Goal: Information Seeking & Learning: Learn about a topic

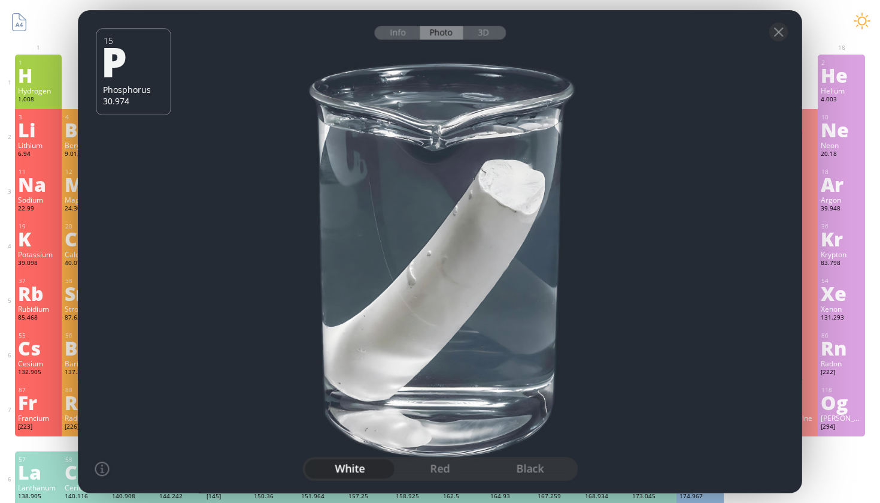
scroll to position [17, 0]
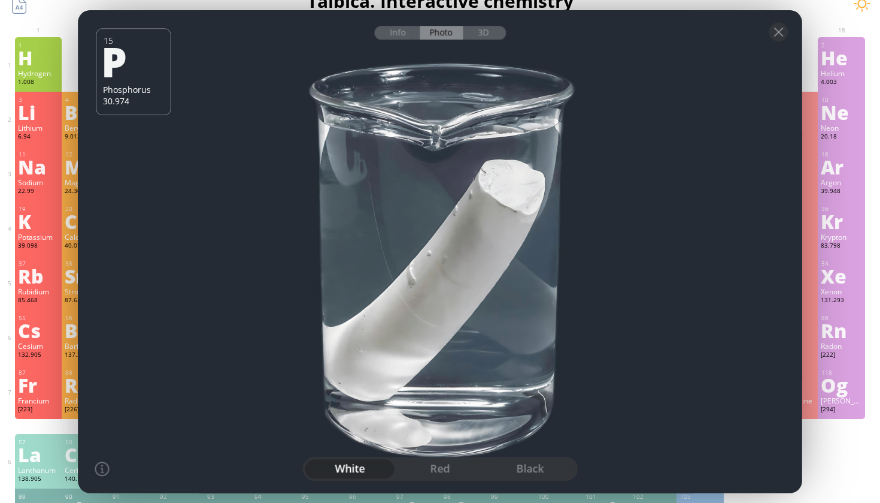
click at [464, 278] on div at bounding box center [439, 251] width 731 height 487
click at [780, 34] on div at bounding box center [779, 31] width 19 height 19
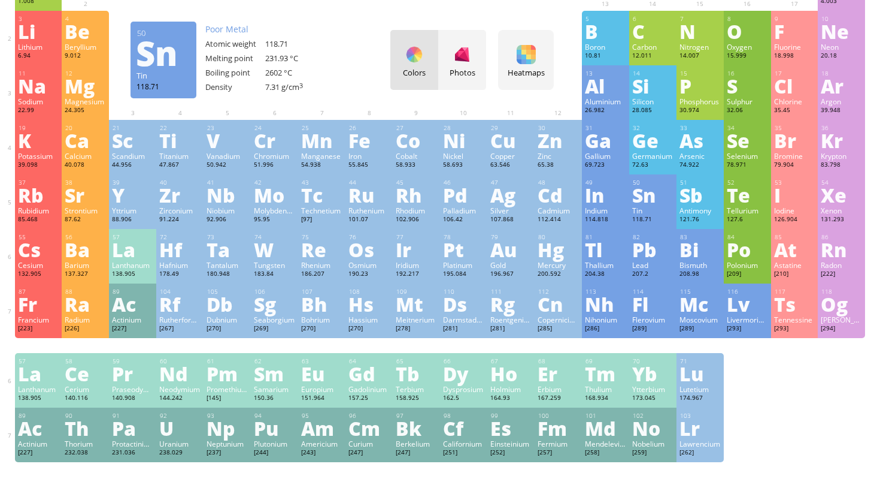
scroll to position [99, 0]
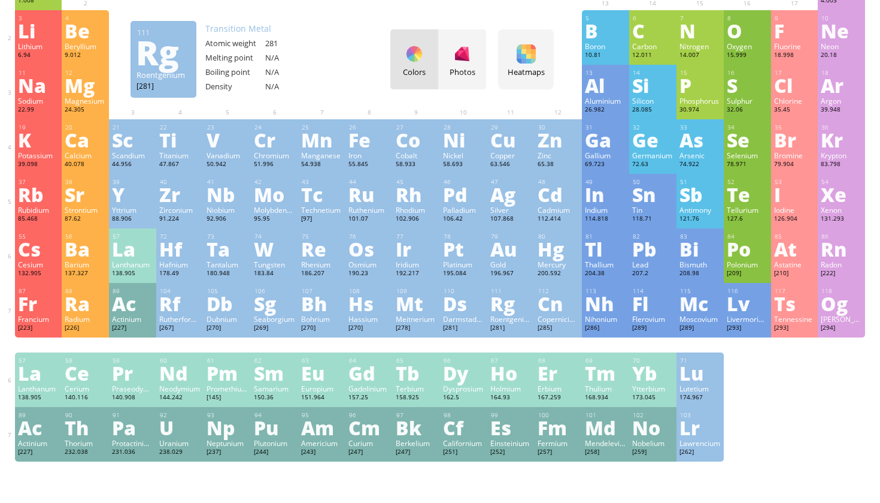
click at [510, 323] on div "[281]" at bounding box center [511, 328] width 41 height 10
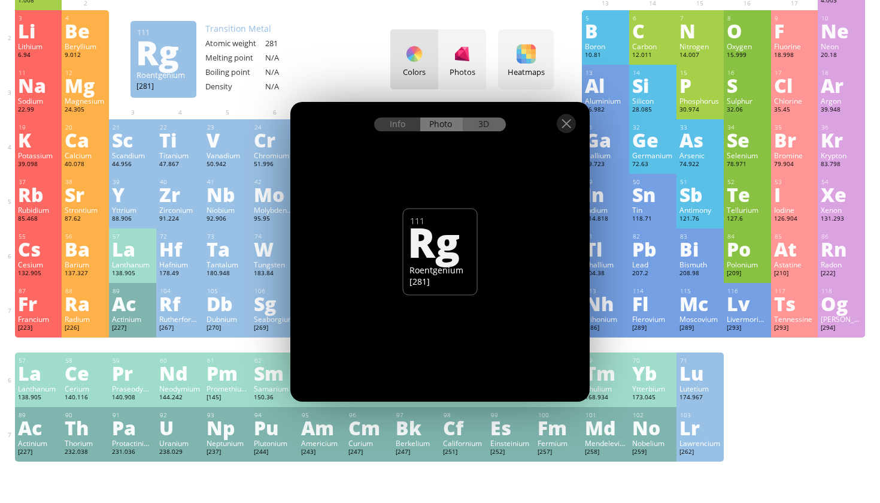
click at [465, 123] on div "3D" at bounding box center [484, 124] width 43 height 14
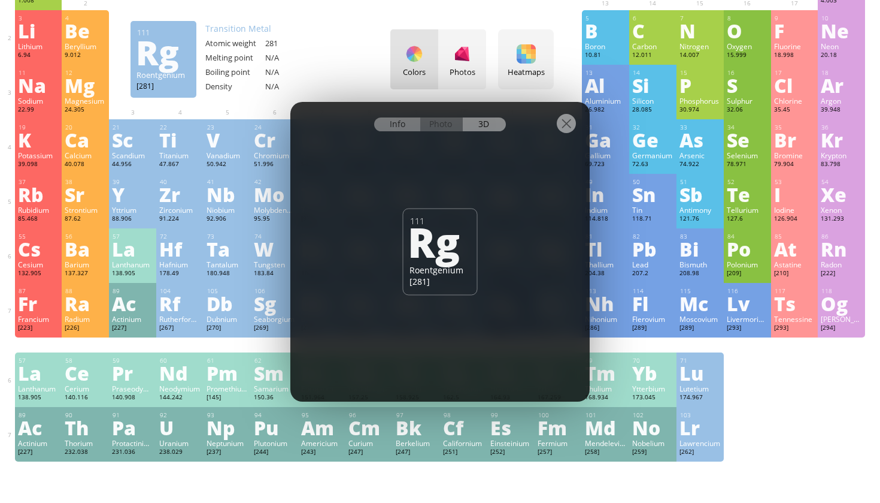
click at [409, 123] on div "Info" at bounding box center [397, 124] width 46 height 14
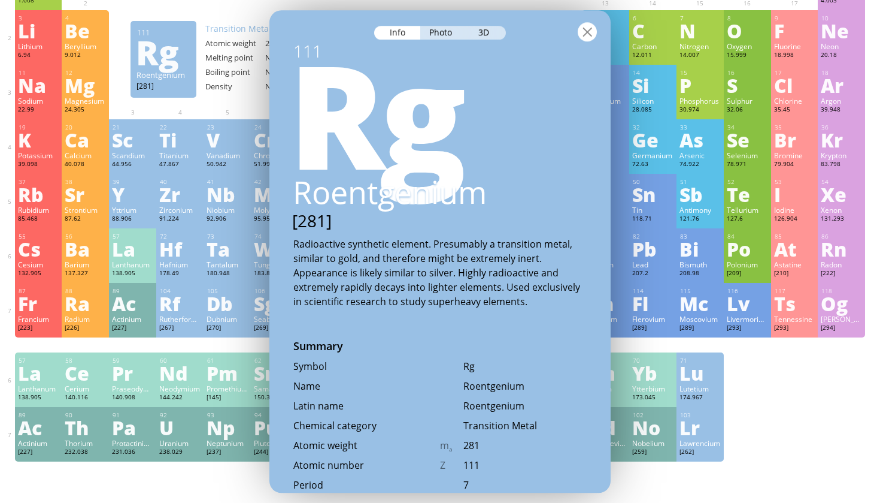
click at [588, 36] on div at bounding box center [587, 31] width 19 height 19
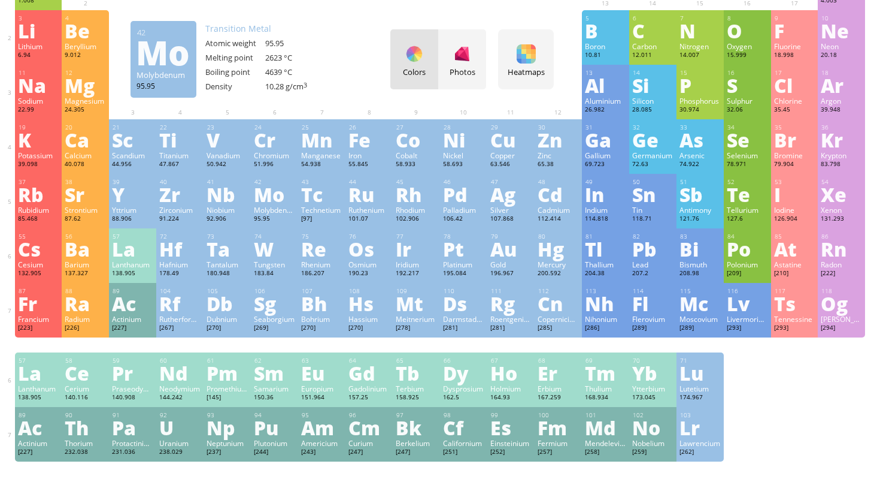
click at [256, 223] on div "95.95" at bounding box center [274, 219] width 41 height 10
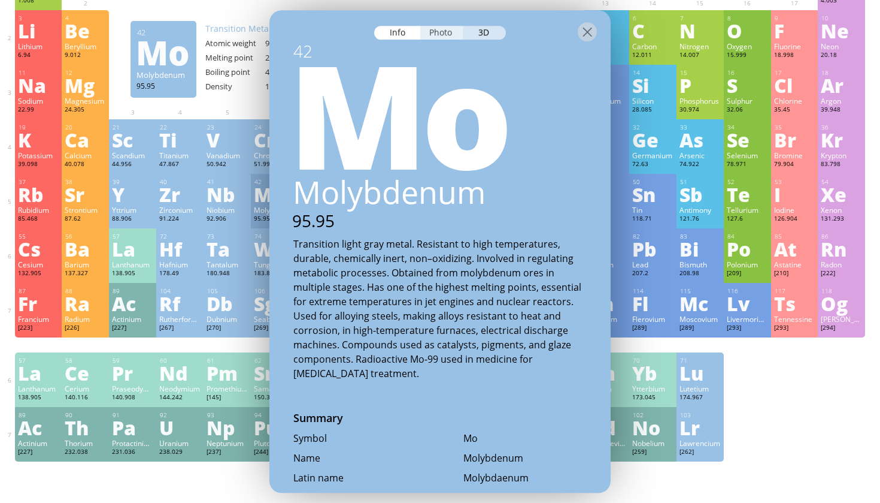
click at [452, 34] on div "Photo" at bounding box center [441, 33] width 43 height 14
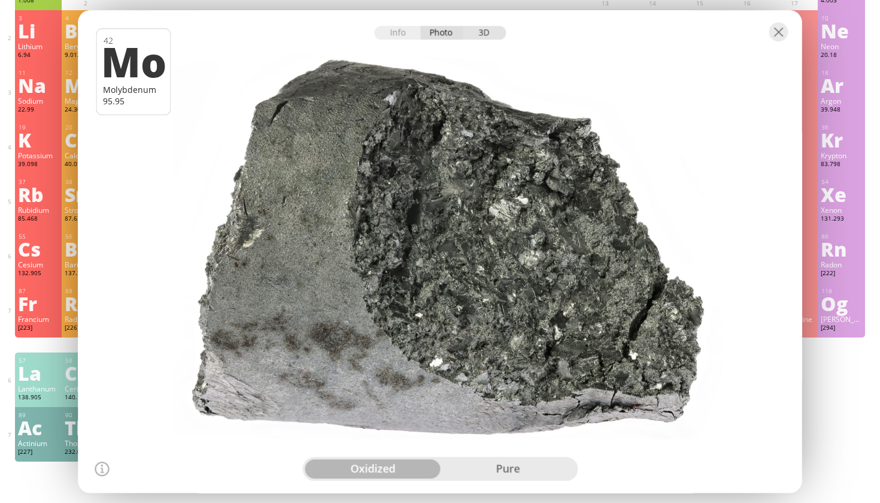
click at [488, 32] on div "3D" at bounding box center [484, 33] width 43 height 14
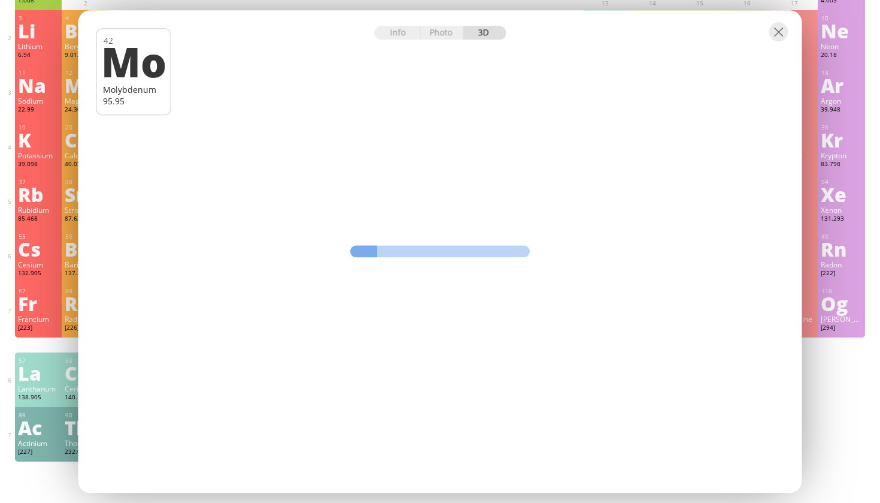
click at [386, 42] on div at bounding box center [440, 31] width 724 height 42
click at [787, 34] on div at bounding box center [779, 31] width 19 height 19
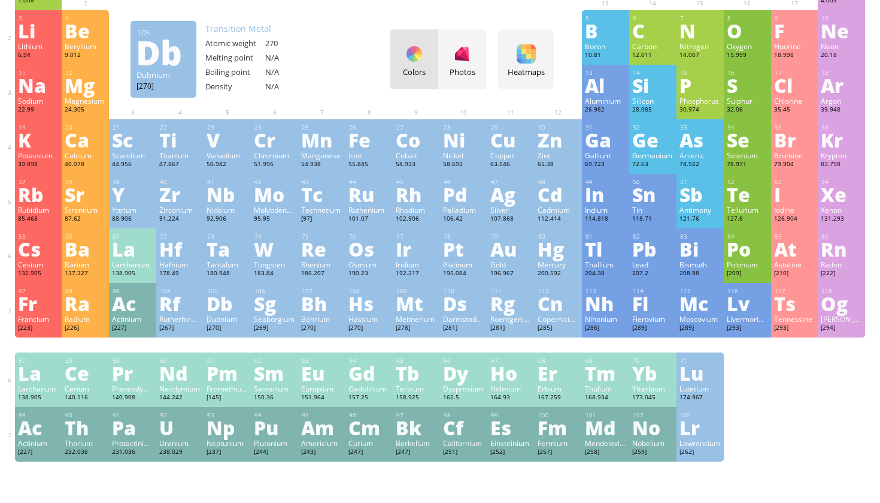
click at [217, 299] on div "Db" at bounding box center [227, 302] width 41 height 19
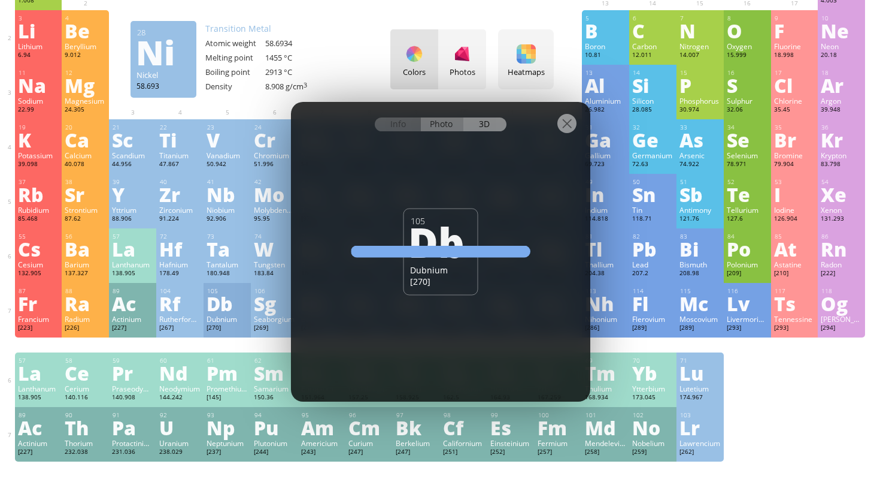
click at [429, 125] on div "Photo" at bounding box center [442, 124] width 43 height 14
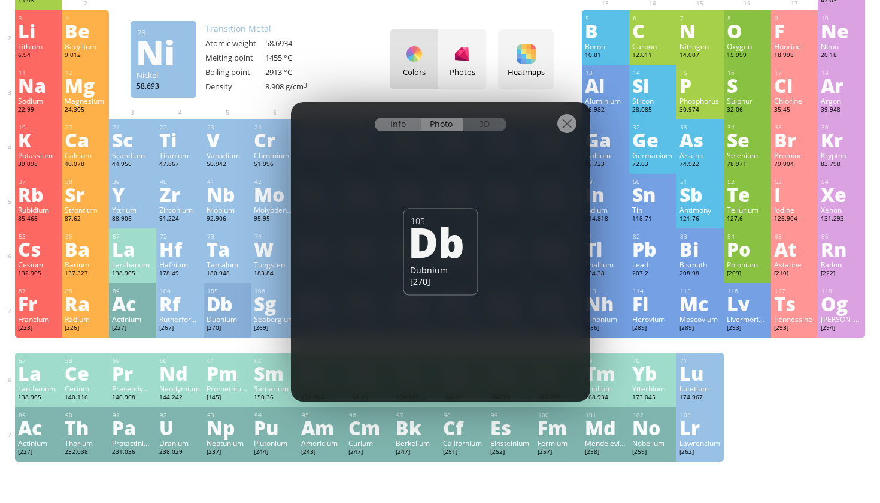
click at [400, 124] on div "Info" at bounding box center [398, 124] width 46 height 14
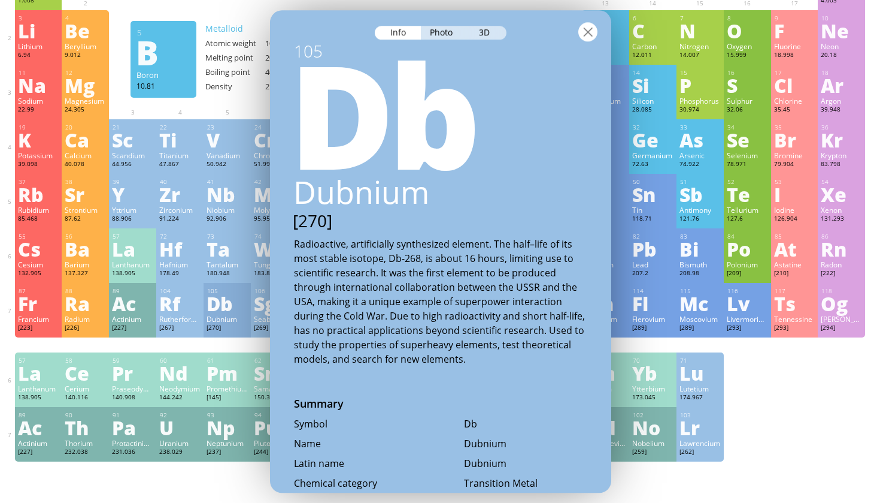
click at [586, 36] on div at bounding box center [588, 31] width 19 height 19
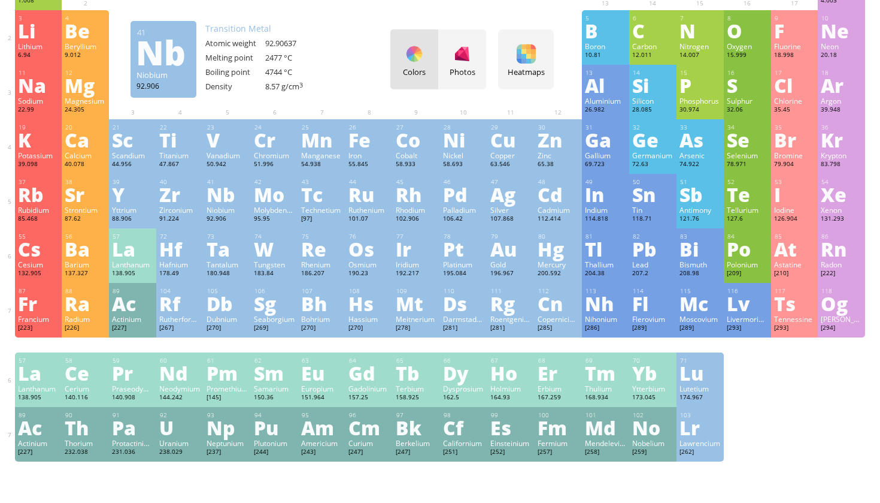
click at [233, 203] on div "Nb" at bounding box center [227, 193] width 41 height 19
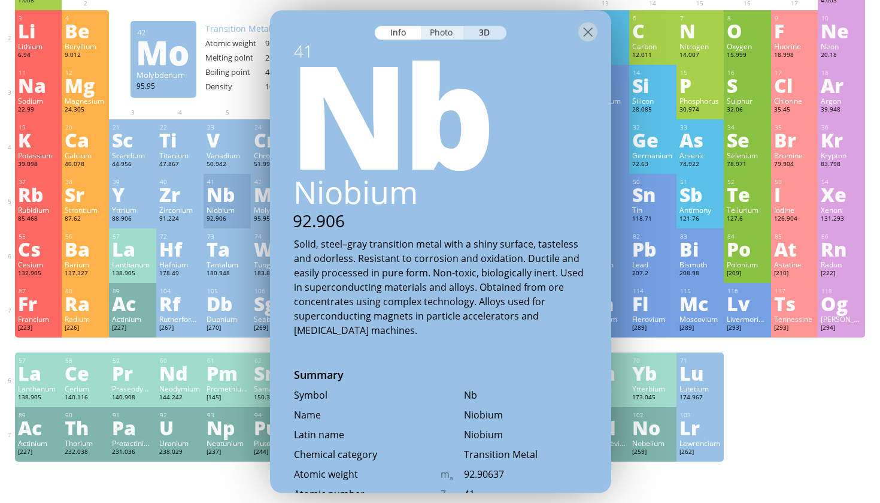
click at [442, 27] on div "Photo" at bounding box center [442, 33] width 43 height 14
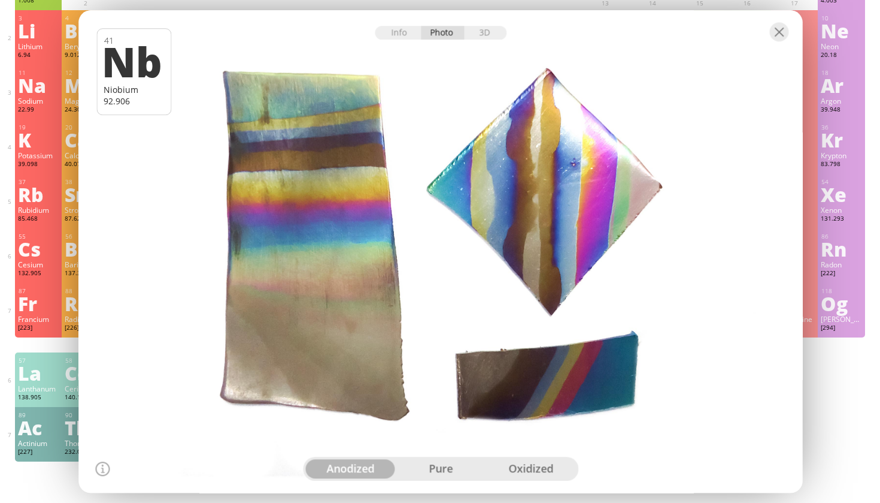
click at [451, 468] on div "pure" at bounding box center [441, 468] width 90 height 19
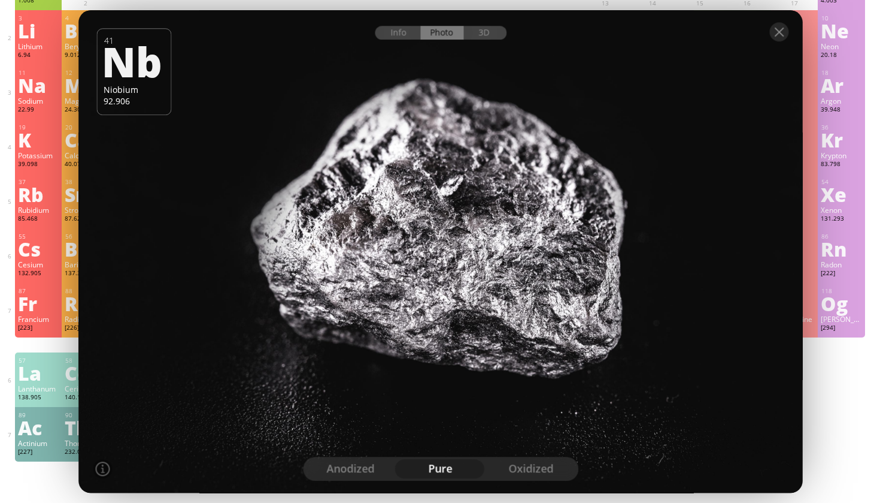
click at [539, 473] on div "oxidized" at bounding box center [531, 468] width 90 height 19
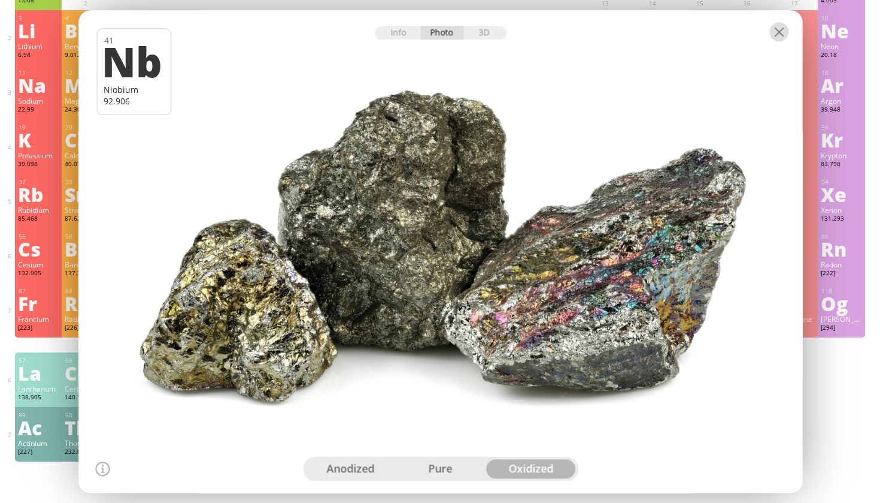
click at [778, 32] on div at bounding box center [779, 31] width 19 height 19
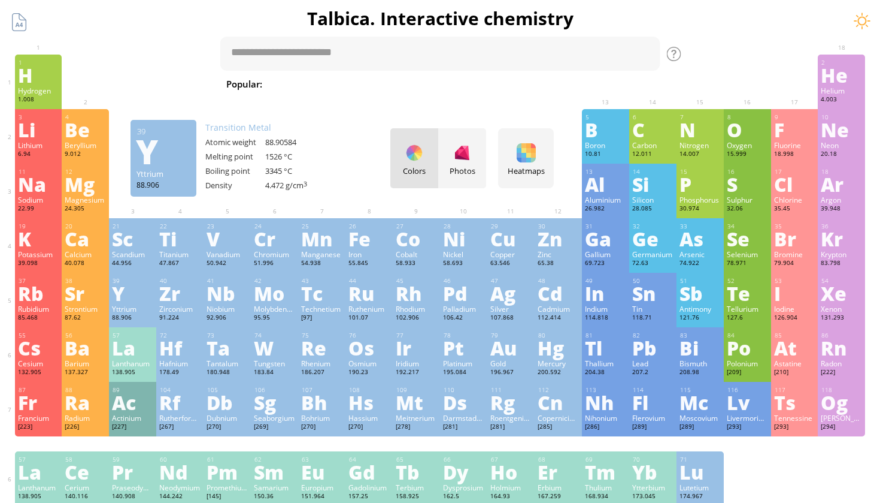
scroll to position [0, 0]
click at [138, 326] on div "39 Y Yttrium 88.906 0, +1, +2, +3 0, +1, +2, +3 1526 °C 3345 °C 4.472 g/cm 3 [K…" at bounding box center [132, 300] width 47 height 55
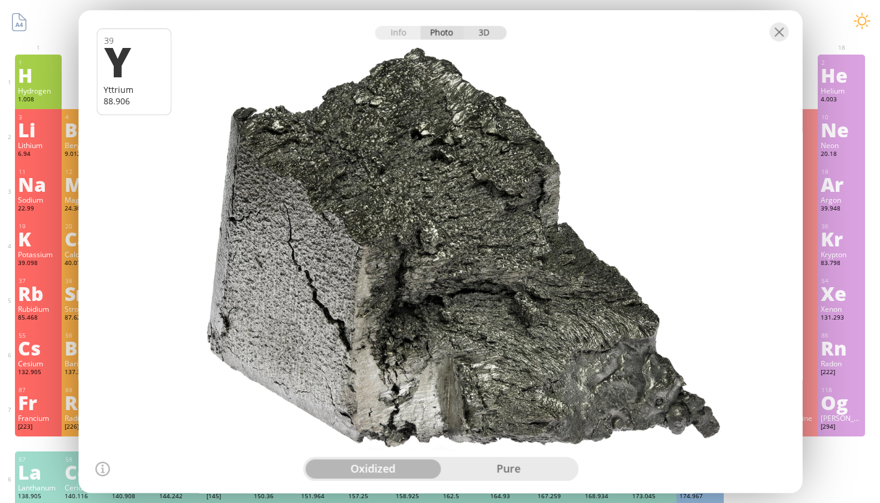
click at [491, 35] on div "3D" at bounding box center [485, 33] width 43 height 14
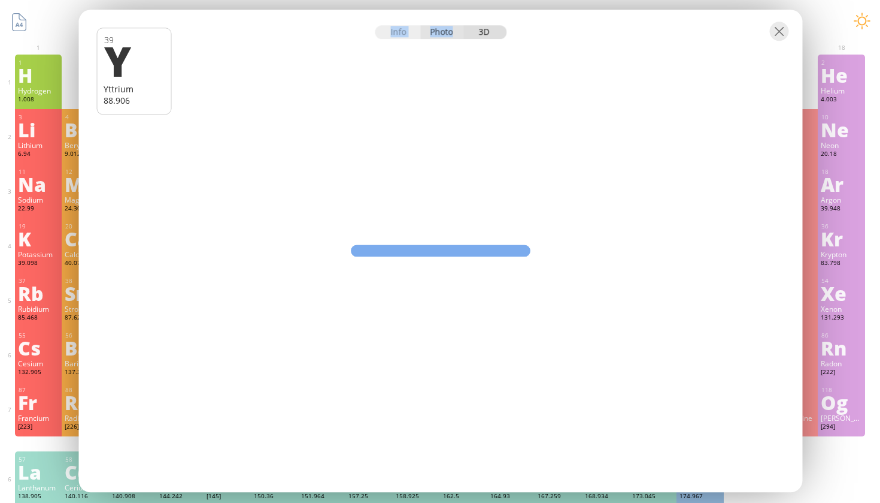
click at [441, 39] on div at bounding box center [441, 31] width 724 height 42
click at [440, 41] on div at bounding box center [441, 31] width 724 height 42
click at [440, 35] on div "Photo" at bounding box center [442, 32] width 43 height 14
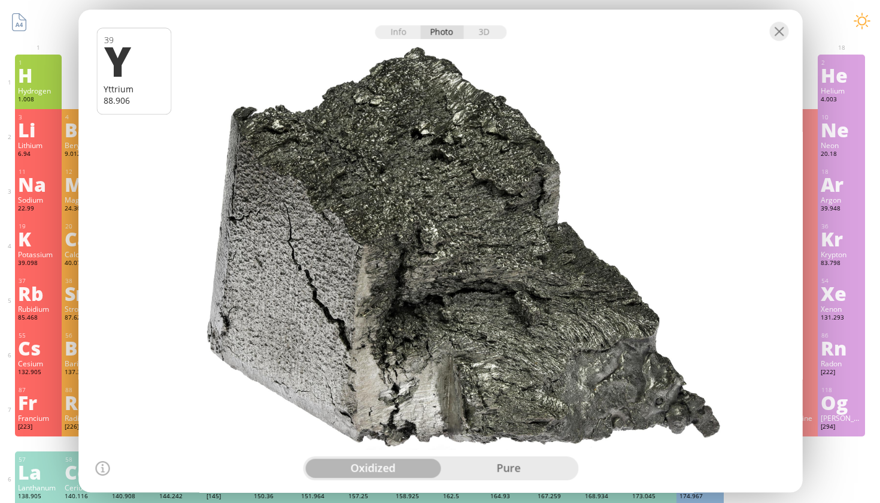
click at [473, 456] on div at bounding box center [440, 250] width 731 height 487
click at [501, 467] on div "pure" at bounding box center [508, 467] width 135 height 19
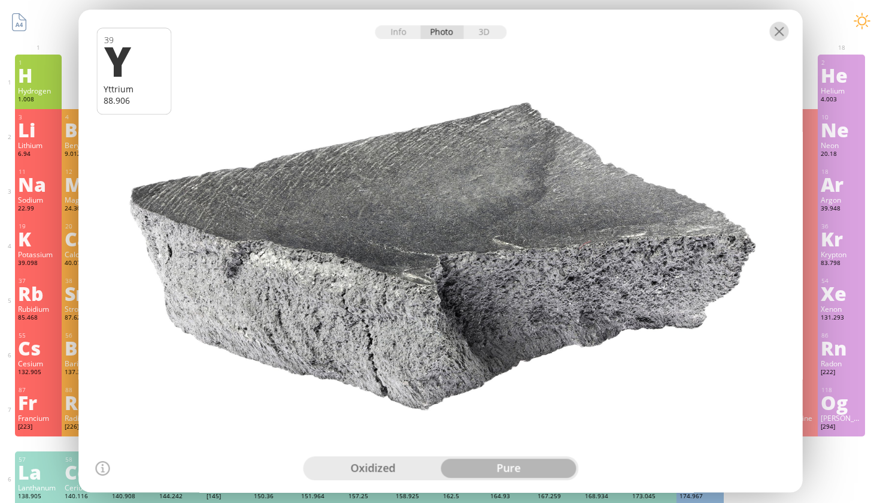
click at [779, 31] on div at bounding box center [779, 31] width 19 height 19
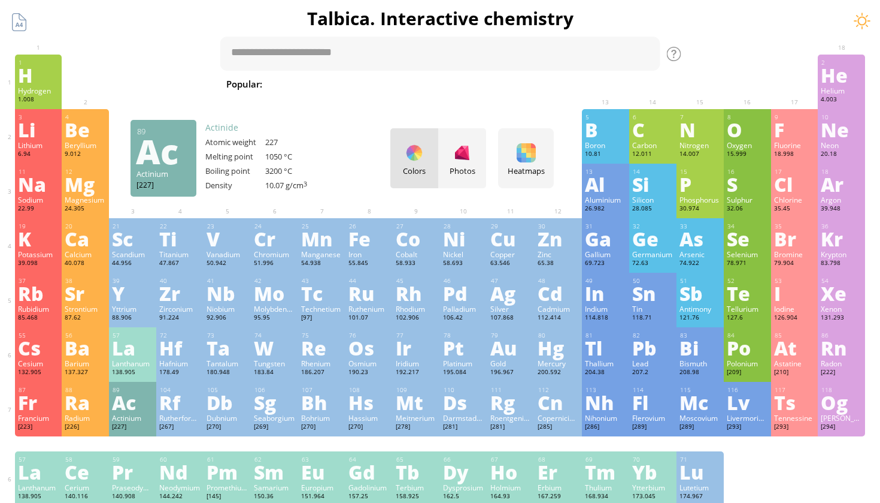
click at [120, 401] on div "Ac" at bounding box center [132, 401] width 41 height 19
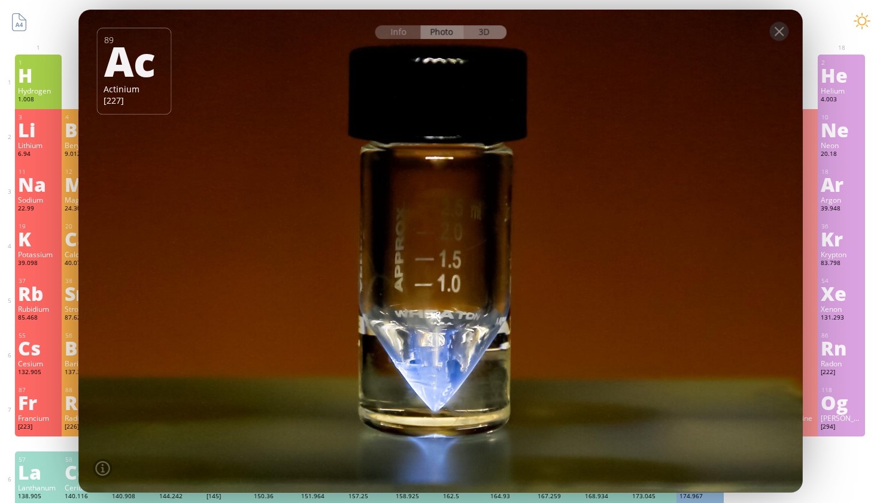
click at [487, 34] on div "3D" at bounding box center [485, 32] width 43 height 14
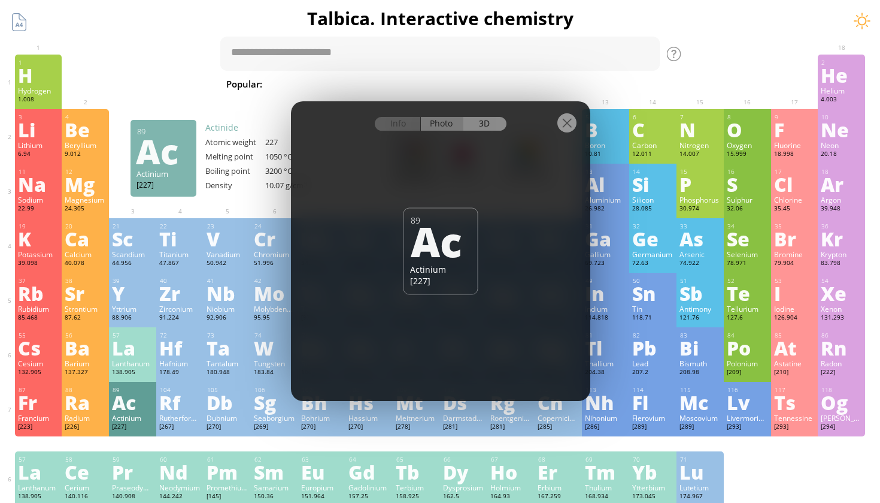
click at [441, 129] on div "Photo" at bounding box center [442, 124] width 43 height 14
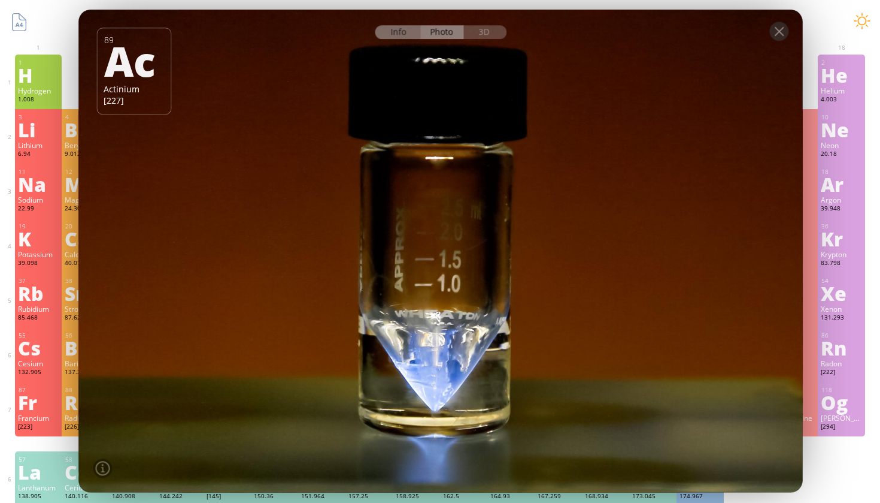
click at [399, 36] on div "Info" at bounding box center [398, 32] width 46 height 14
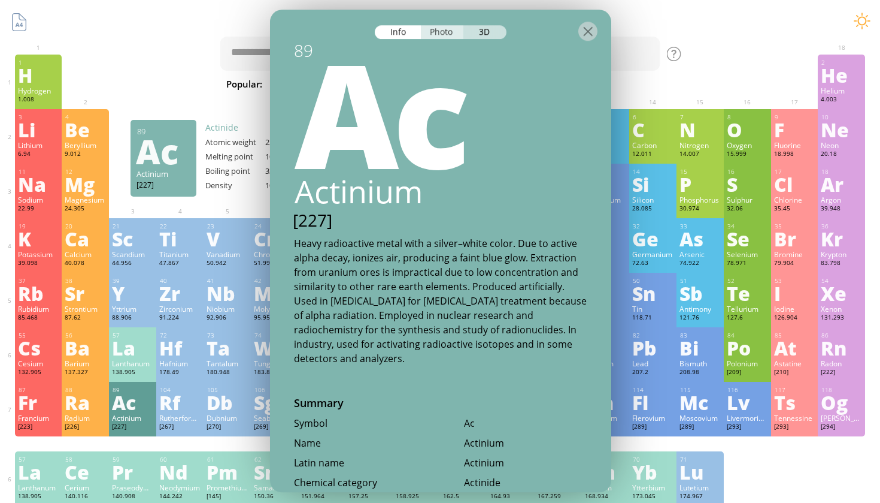
click at [433, 36] on div "Photo" at bounding box center [442, 32] width 43 height 14
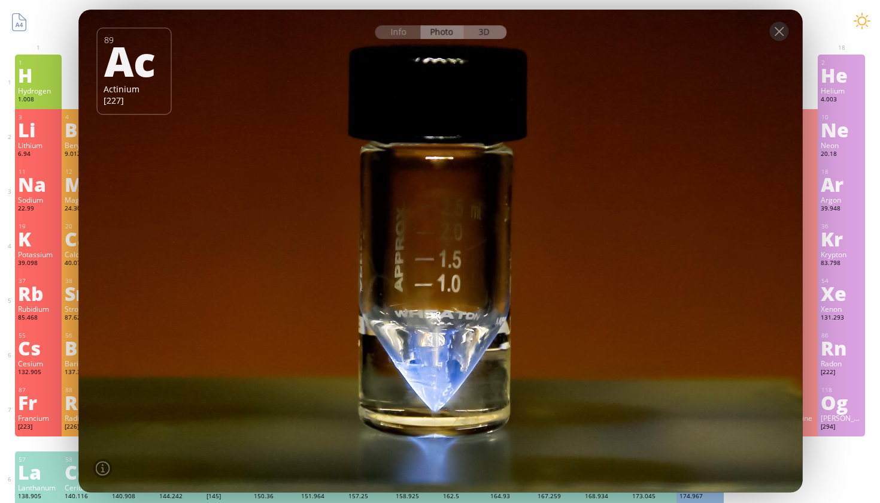
click at [488, 37] on div "3D" at bounding box center [485, 32] width 43 height 14
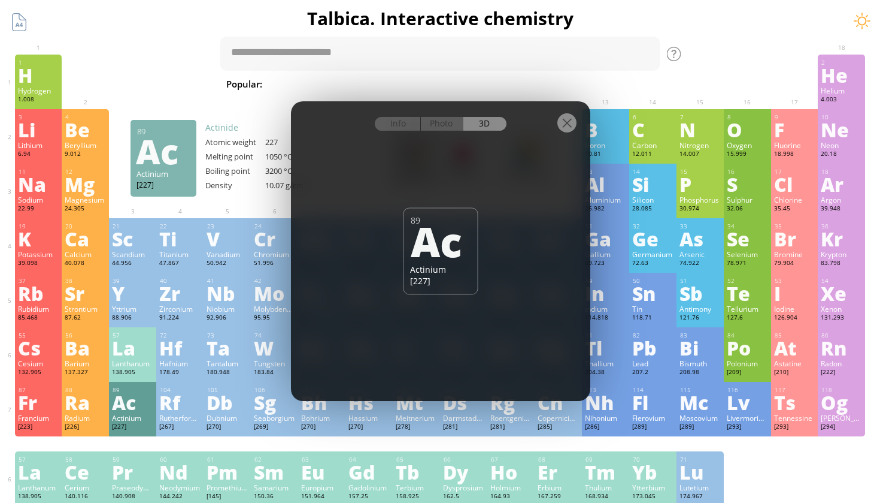
click at [567, 124] on div at bounding box center [567, 122] width 19 height 19
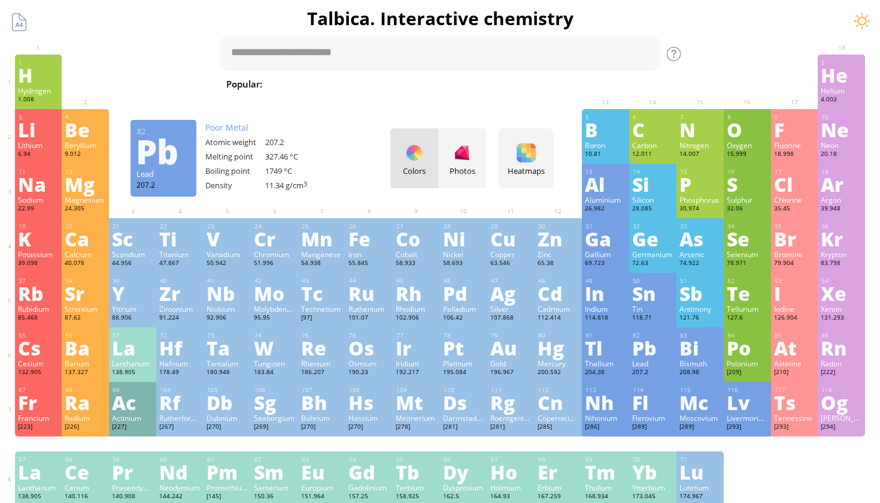
click at [661, 351] on div "Pb" at bounding box center [653, 347] width 41 height 19
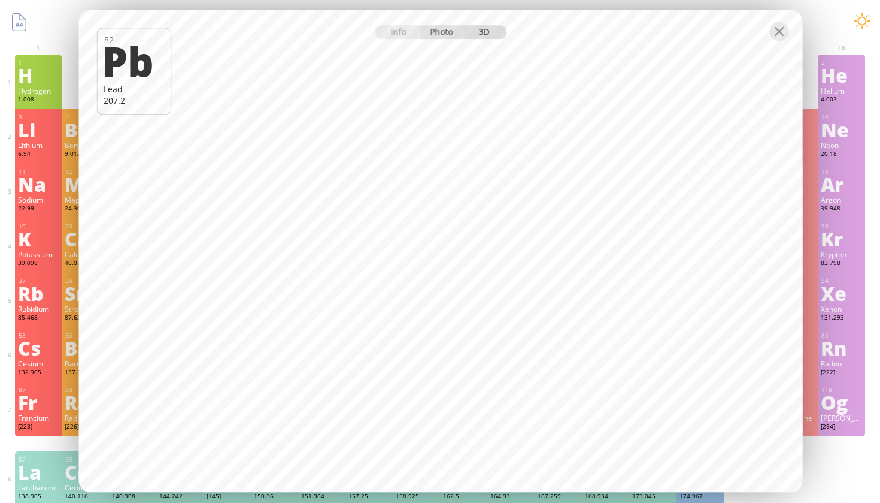
click at [445, 31] on div "Photo" at bounding box center [442, 32] width 43 height 14
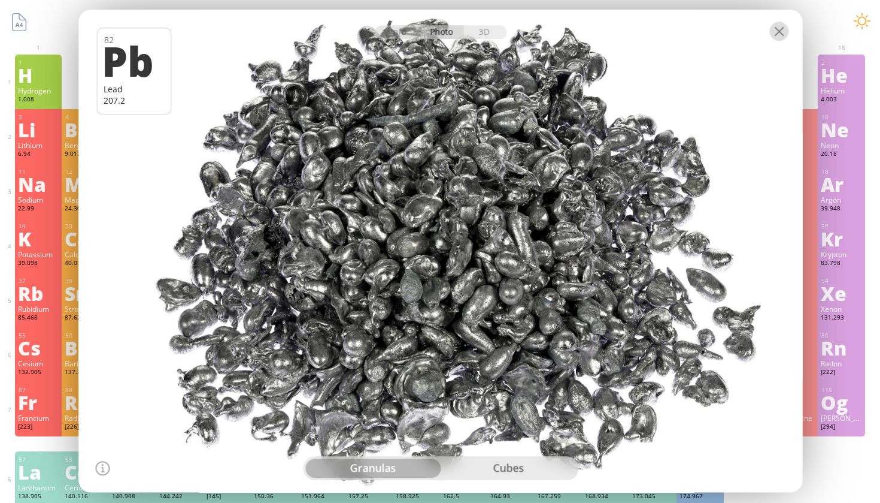
click at [782, 34] on div at bounding box center [779, 31] width 19 height 19
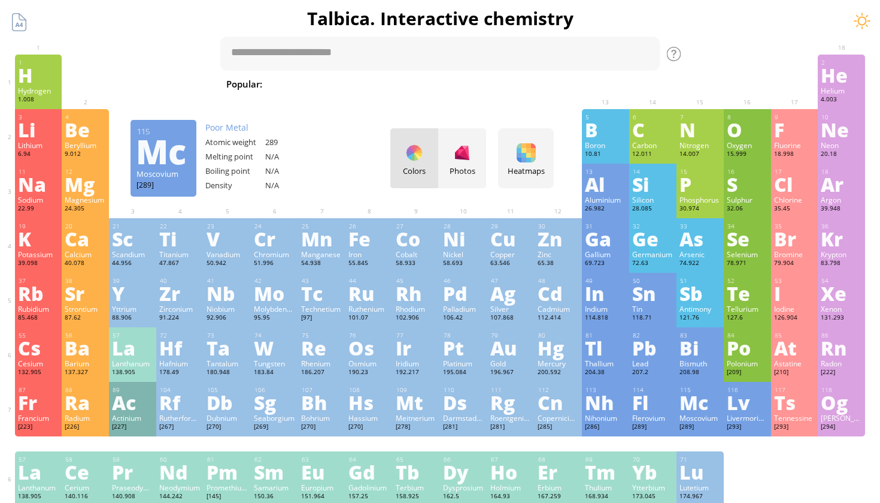
click at [694, 400] on div "Mc" at bounding box center [700, 401] width 41 height 19
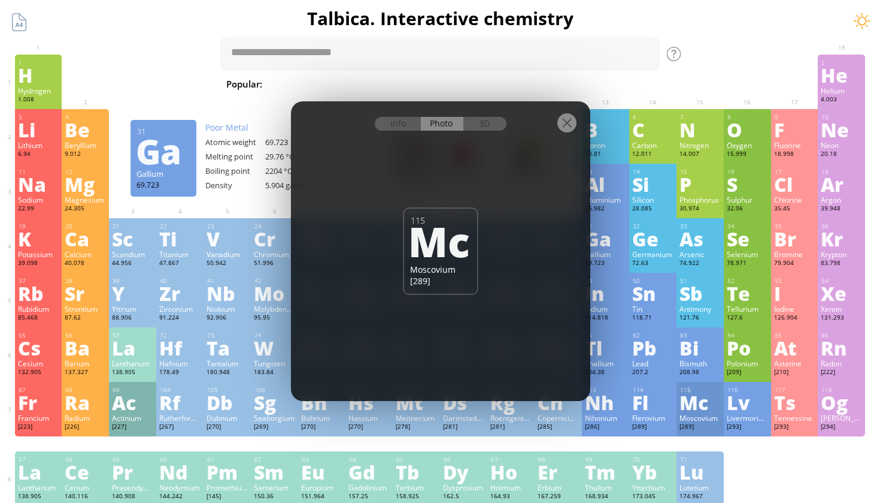
click at [565, 123] on div at bounding box center [567, 122] width 19 height 19
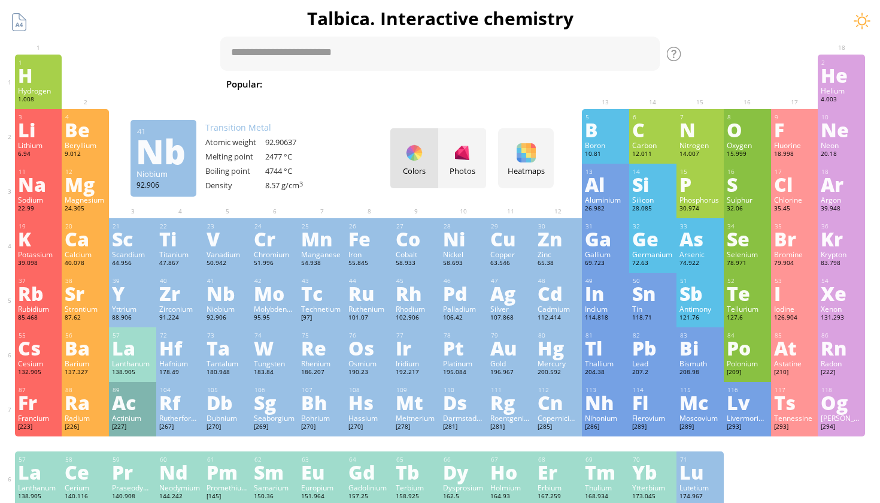
click at [246, 295] on div "Nb" at bounding box center [227, 292] width 41 height 19
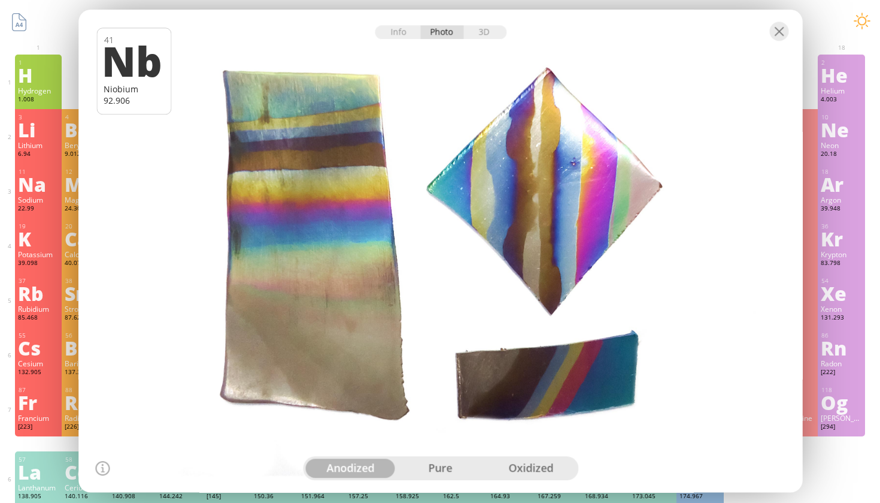
click at [790, 30] on div at bounding box center [441, 31] width 724 height 42
click at [783, 29] on div at bounding box center [779, 31] width 19 height 19
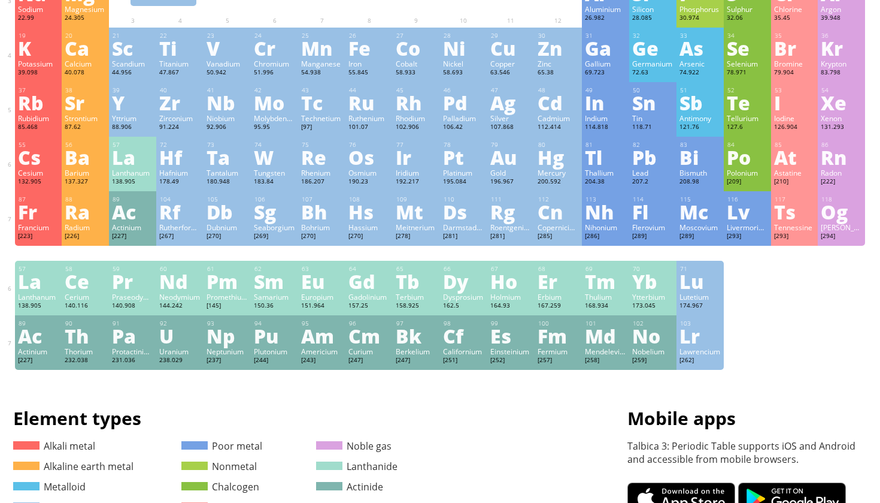
scroll to position [190, 0]
click at [249, 350] on div "93 Np Neptunium [237] +2, +3, +4, +5, +6, +7 +2, +3, +4, +5, +6, +7 644 °C 4000…" at bounding box center [227, 343] width 47 height 55
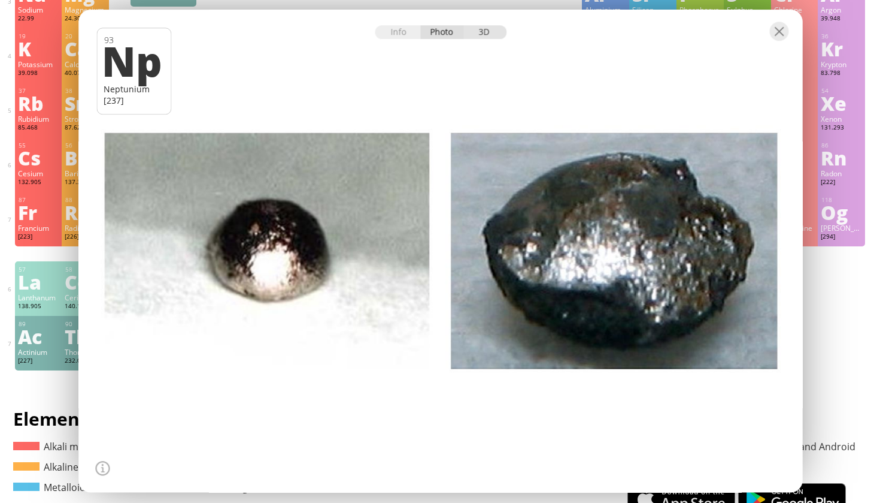
click at [480, 38] on div "3D" at bounding box center [485, 32] width 43 height 14
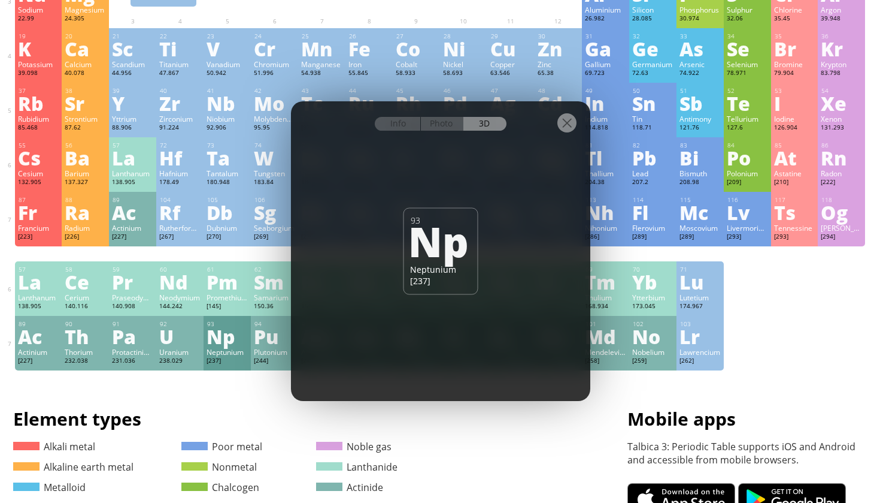
click at [570, 116] on div at bounding box center [567, 122] width 19 height 19
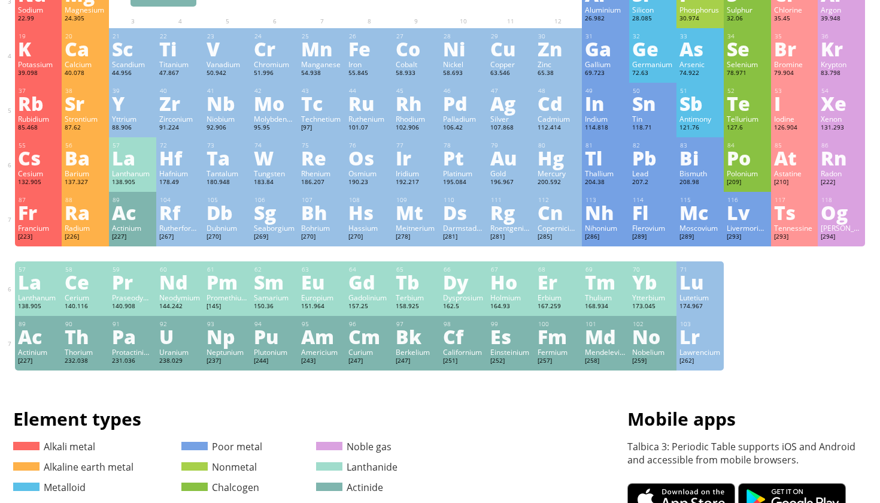
click at [636, 353] on div "Nobelium" at bounding box center [653, 352] width 41 height 10
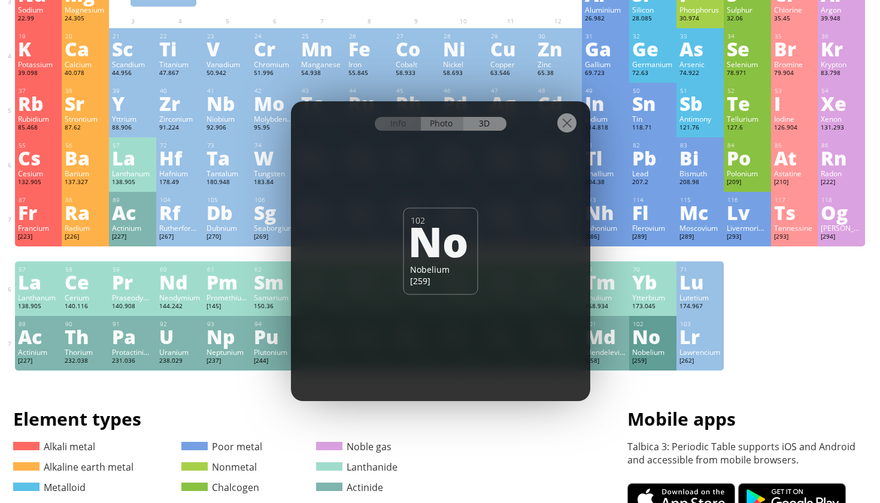
click at [436, 118] on div "Photo" at bounding box center [442, 124] width 43 height 14
click at [556, 120] on div at bounding box center [440, 122] width 299 height 42
click at [574, 126] on div at bounding box center [567, 122] width 19 height 19
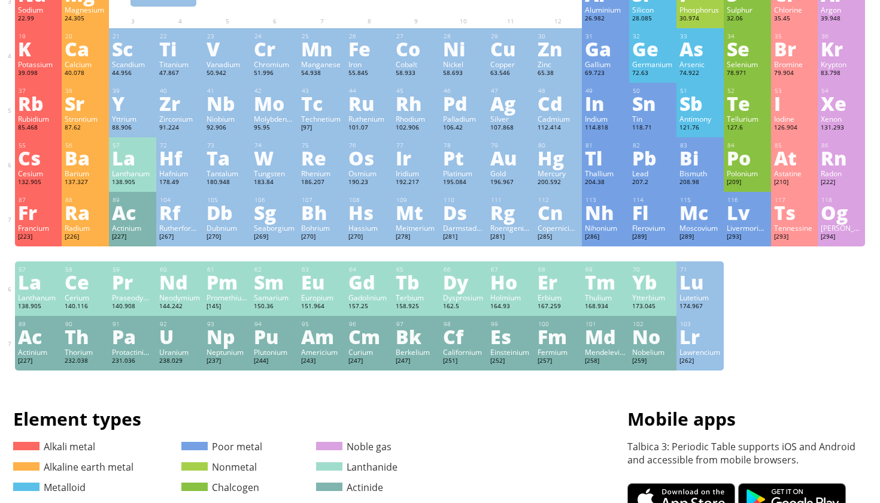
click at [689, 346] on div "Lr" at bounding box center [700, 335] width 41 height 19
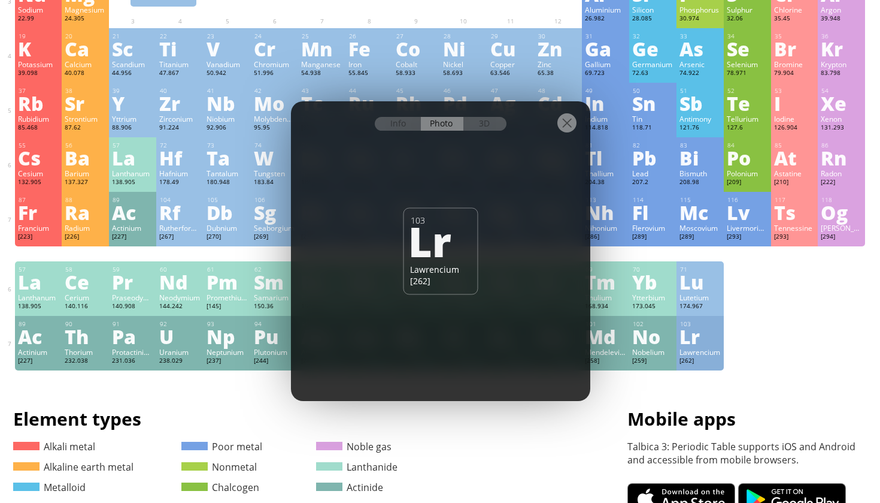
click at [563, 125] on div at bounding box center [567, 122] width 19 height 19
